Goal: Information Seeking & Learning: Learn about a topic

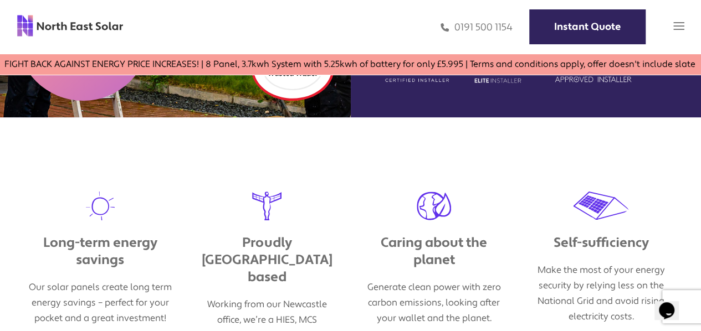
click at [683, 30] on img at bounding box center [678, 25] width 11 height 11
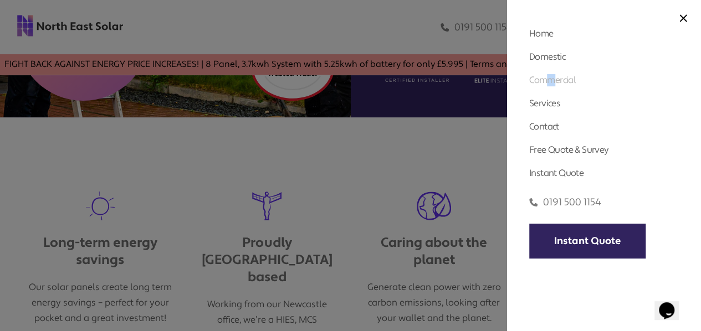
drag, startPoint x: 548, startPoint y: 86, endPoint x: 552, endPoint y: 80, distance: 6.5
click at [552, 80] on link "Commercial" at bounding box center [552, 80] width 47 height 12
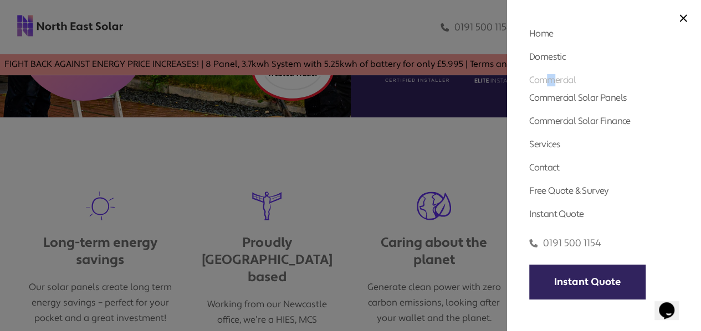
click at [552, 80] on link "Commercial" at bounding box center [552, 80] width 47 height 12
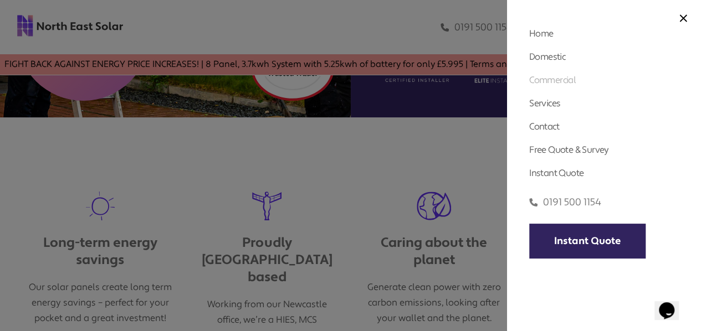
click at [552, 80] on link "Commercial" at bounding box center [552, 80] width 47 height 12
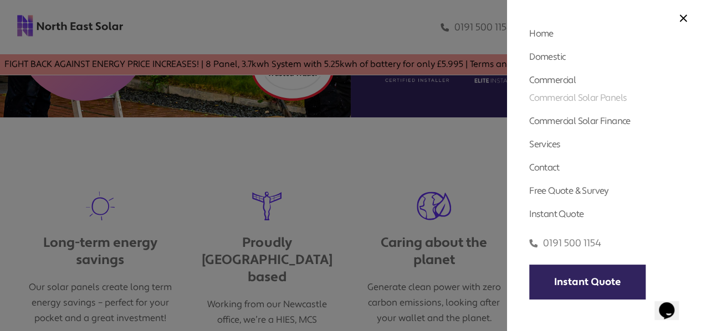
click at [571, 98] on link "Commercial Solar Panels" at bounding box center [577, 98] width 97 height 12
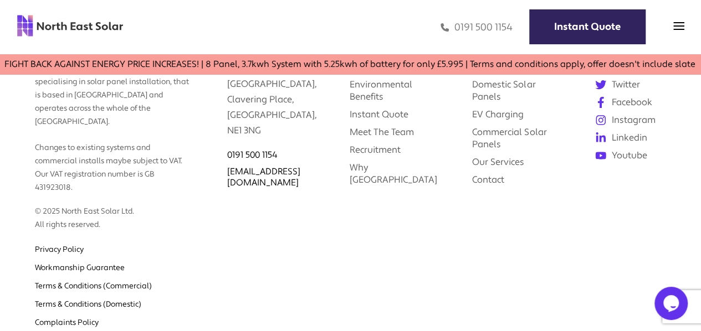
scroll to position [2484, 0]
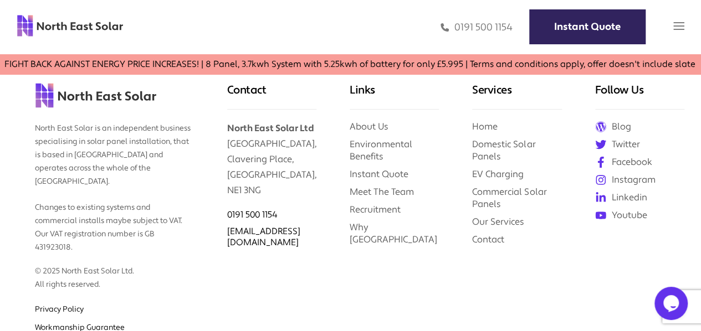
click at [678, 27] on img at bounding box center [678, 25] width 11 height 11
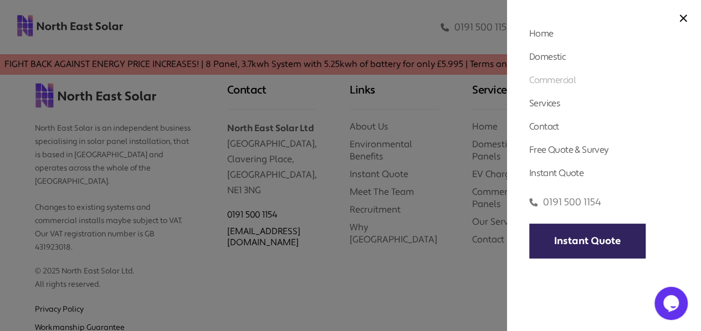
click at [559, 85] on link "Commercial" at bounding box center [552, 80] width 47 height 12
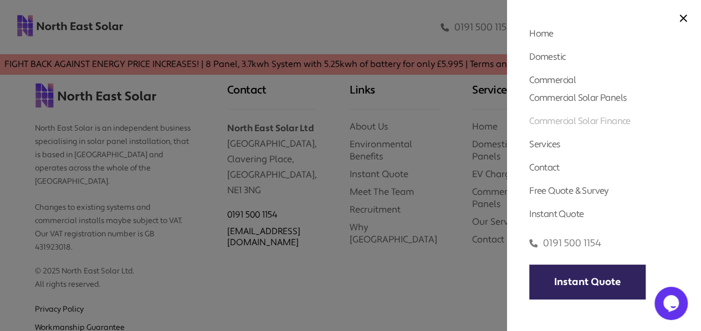
click at [581, 120] on link "Commercial Solar Finance" at bounding box center [579, 121] width 101 height 12
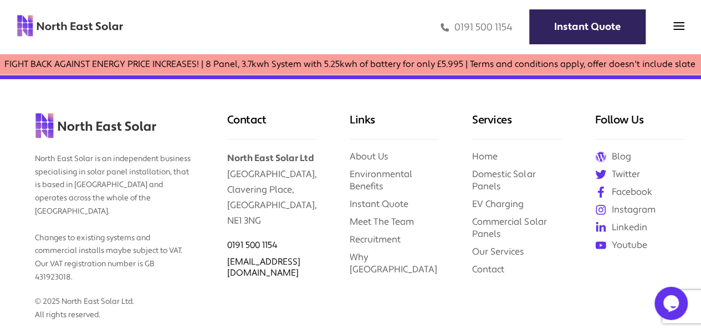
scroll to position [1143, 0]
